Goal: Information Seeking & Learning: Learn about a topic

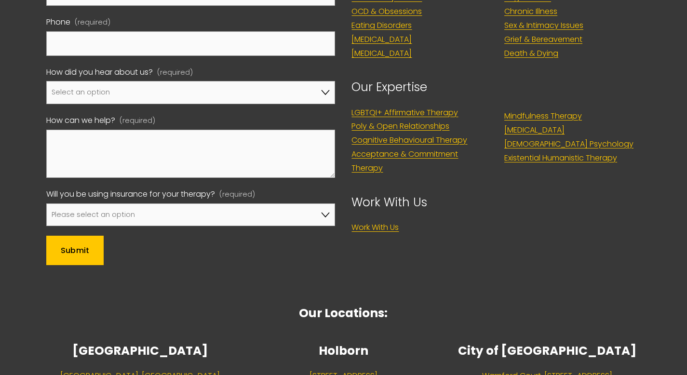
scroll to position [3055, 0]
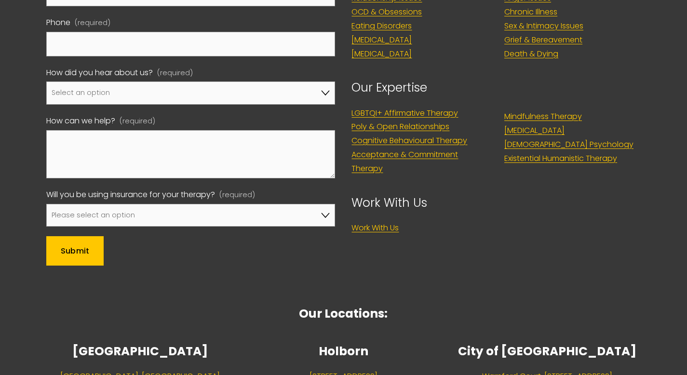
click at [387, 221] on link "Work With Us" at bounding box center [375, 228] width 47 height 14
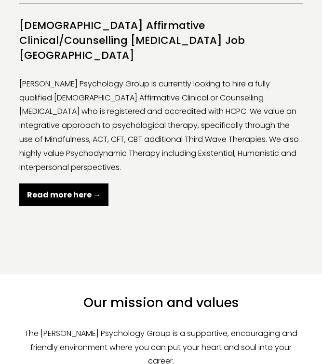
scroll to position [242, 0]
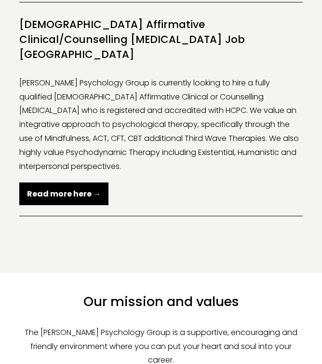
click at [78, 188] on strong "Read more here →" at bounding box center [64, 193] width 74 height 11
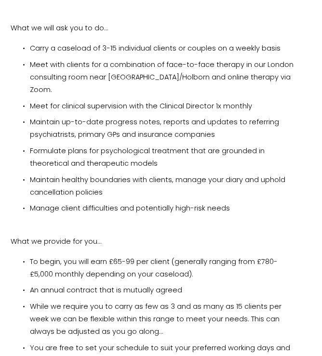
scroll to position [1886, 9]
